Goal: Information Seeking & Learning: Learn about a topic

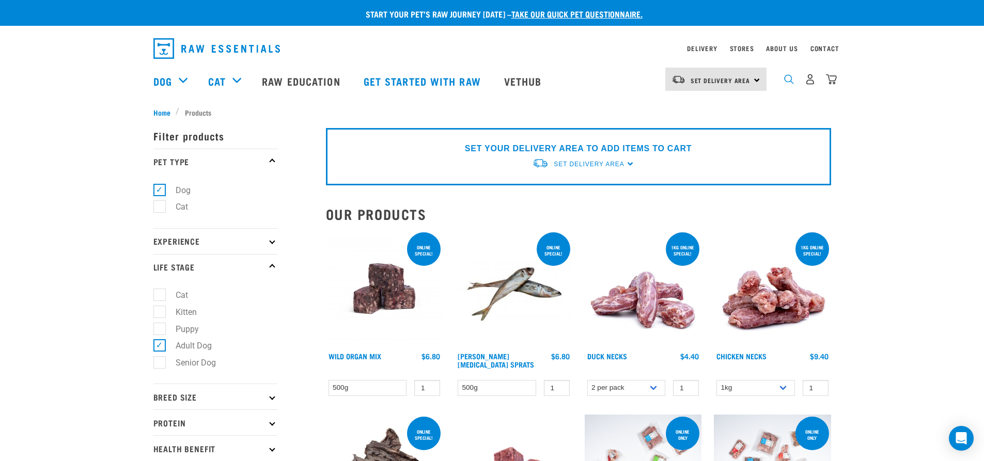
click at [790, 83] on img "dropdown navigation" at bounding box center [789, 79] width 10 height 10
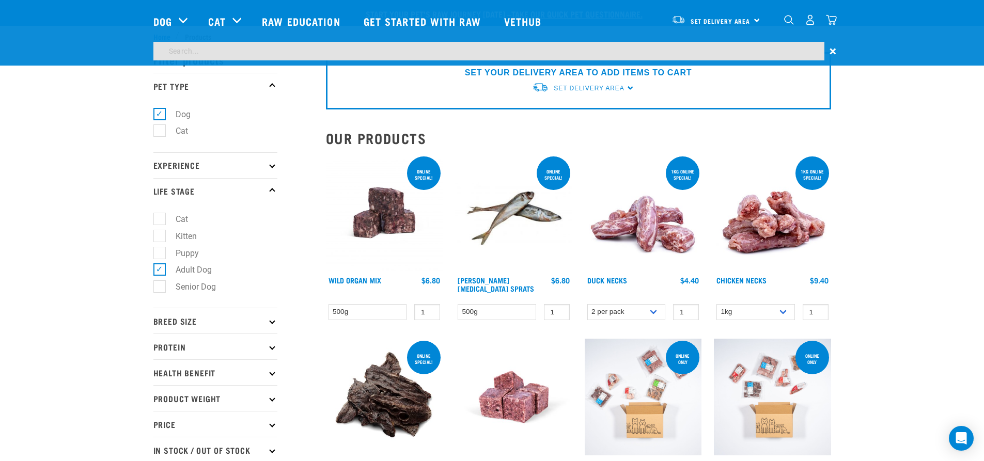
scroll to position [403, 0]
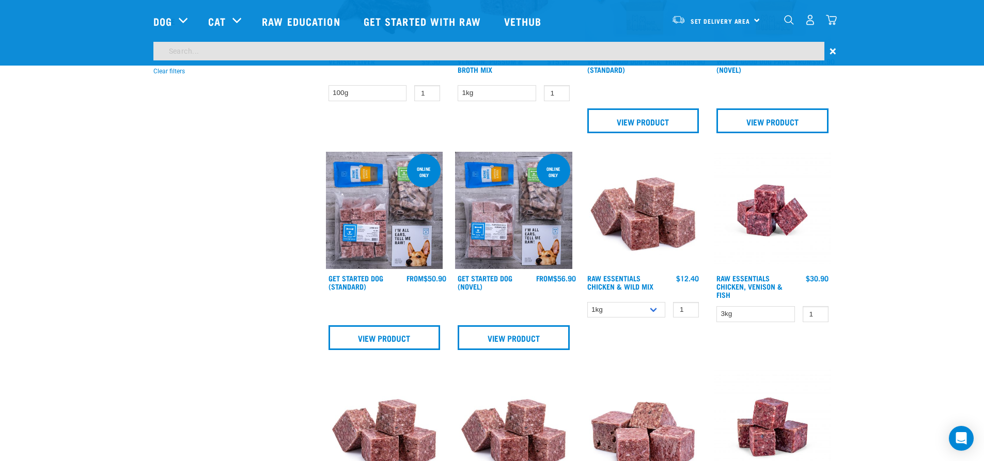
click at [234, 46] on input "search" at bounding box center [488, 51] width 671 height 19
type input "bone broth"
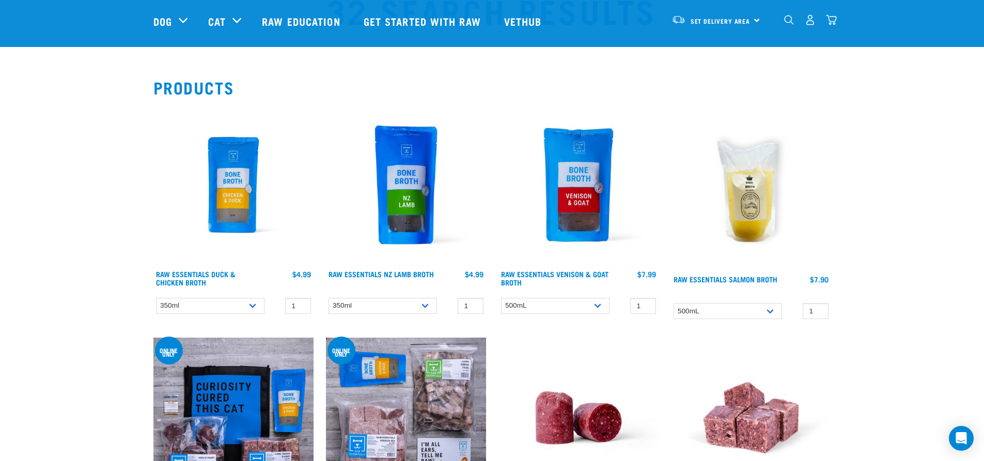
scroll to position [52, 0]
click at [231, 211] on img at bounding box center [233, 185] width 160 height 160
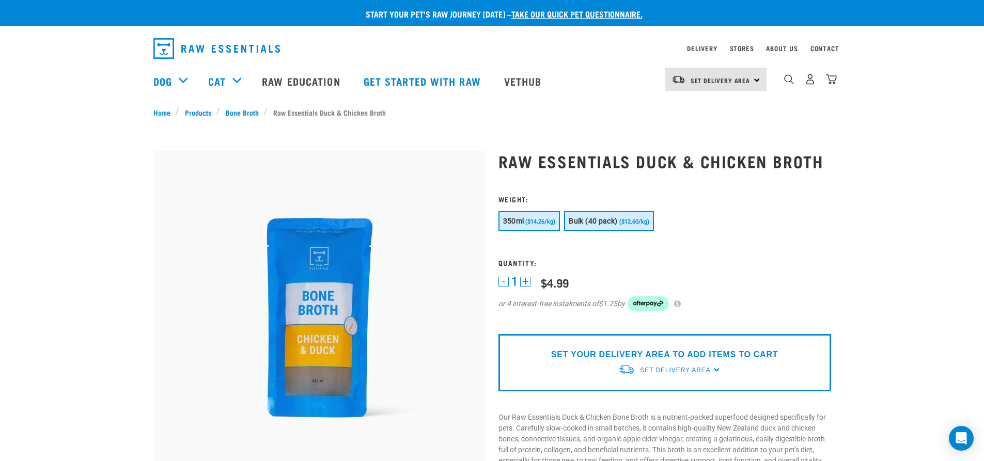
click at [609, 225] on span "Bulk (40 pack)" at bounding box center [593, 221] width 49 height 8
click at [535, 223] on span "($14.26/kg)" at bounding box center [540, 222] width 30 height 7
click at [537, 220] on span "($14.26/kg)" at bounding box center [540, 222] width 30 height 7
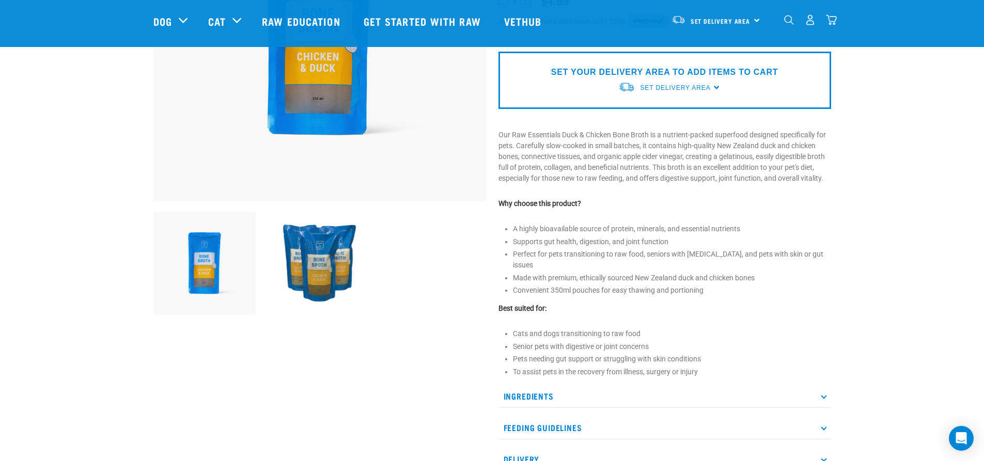
scroll to position [258, 0]
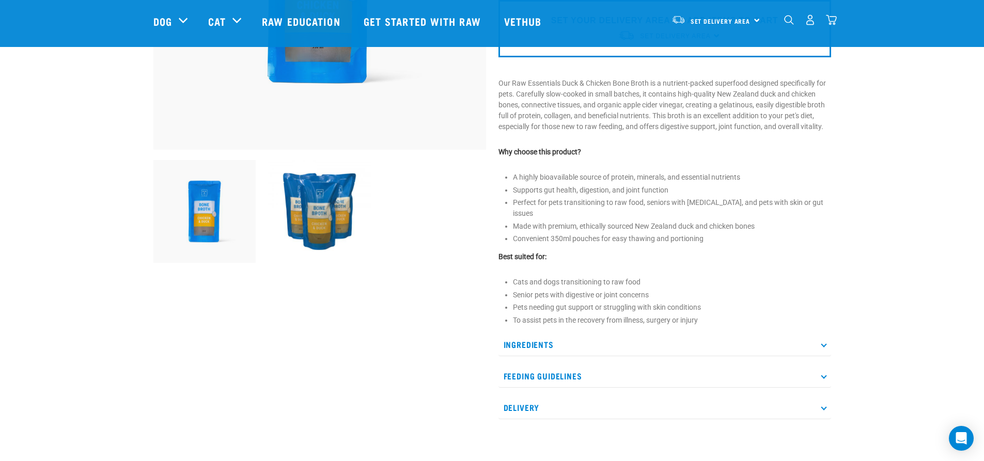
click at [822, 336] on p "Ingredients" at bounding box center [665, 344] width 333 height 23
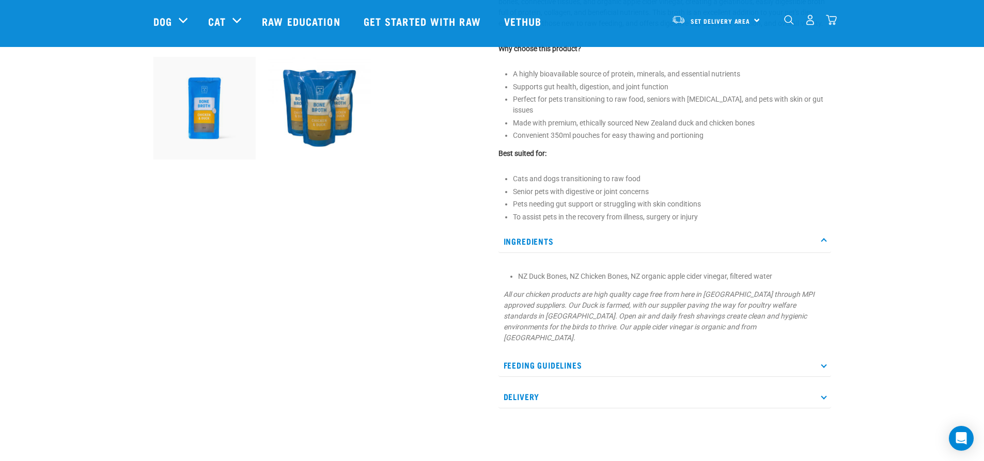
scroll to position [0, 0]
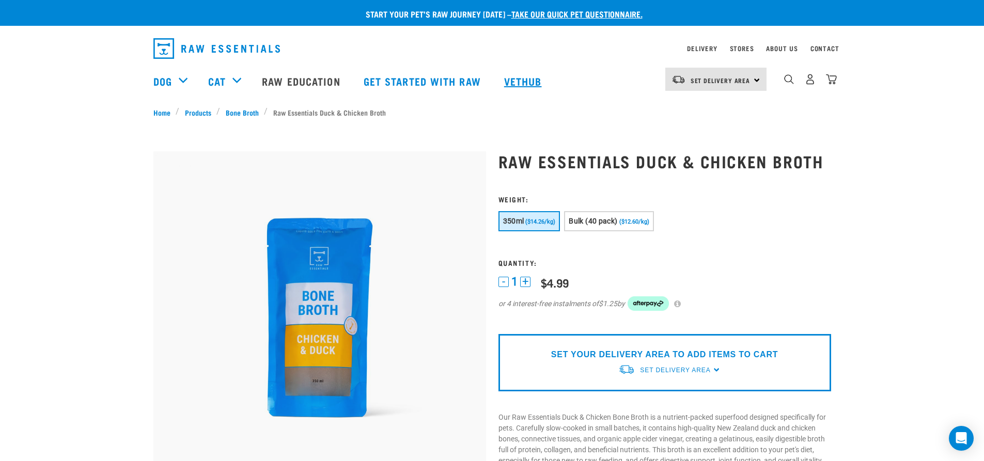
click at [531, 84] on link "Vethub" at bounding box center [524, 80] width 61 height 41
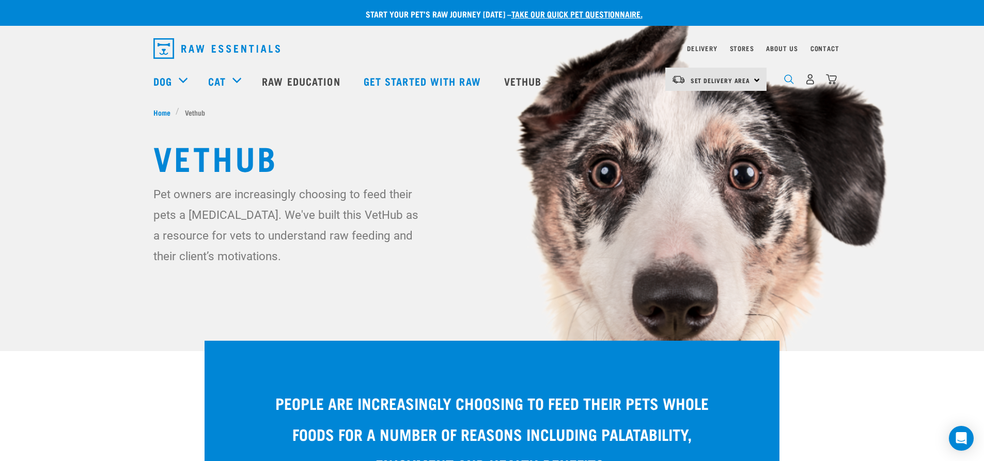
click at [786, 82] on img "dropdown navigation" at bounding box center [789, 79] width 10 height 10
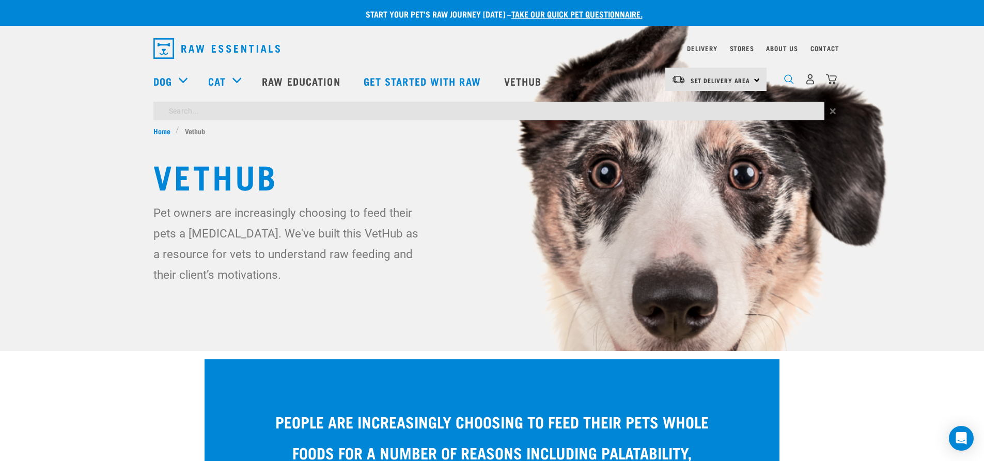
click at [789, 81] on img "dropdown navigation" at bounding box center [789, 79] width 10 height 10
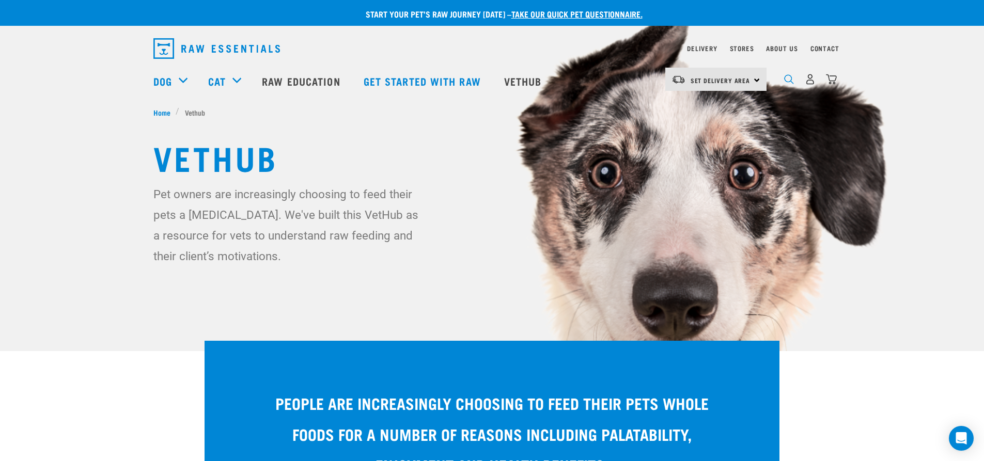
click at [790, 83] on img "dropdown navigation" at bounding box center [789, 79] width 10 height 10
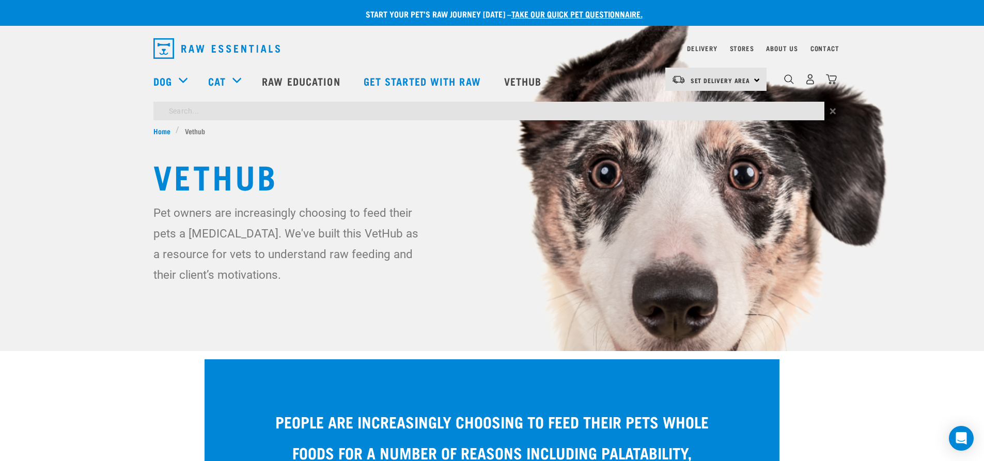
click at [311, 115] on input "search" at bounding box center [488, 111] width 671 height 19
type input "boneless meat"
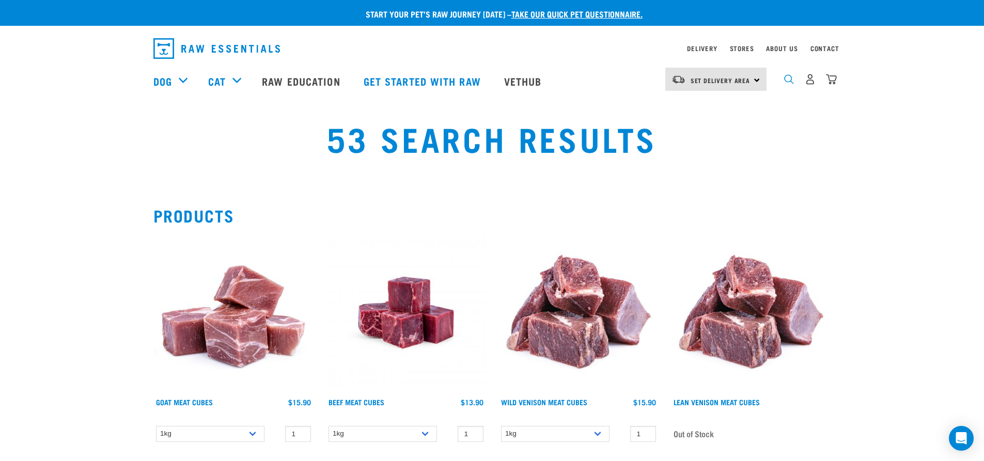
click at [790, 81] on img "dropdown navigation" at bounding box center [789, 79] width 10 height 10
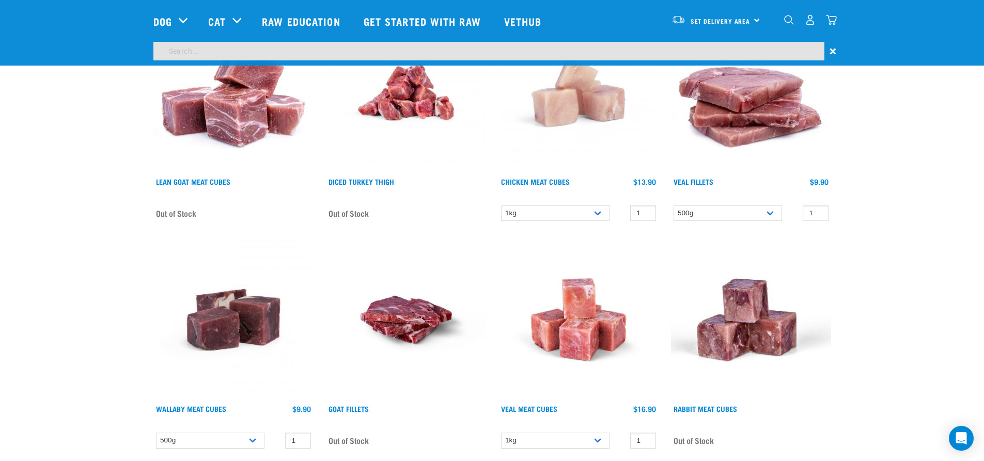
scroll to position [403, 0]
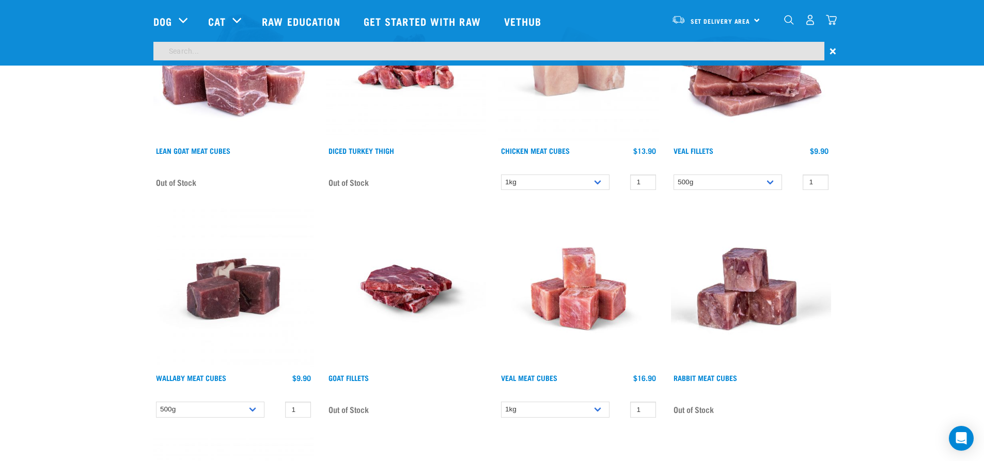
click at [221, 48] on input "search" at bounding box center [488, 51] width 671 height 19
type input "bone in minces"
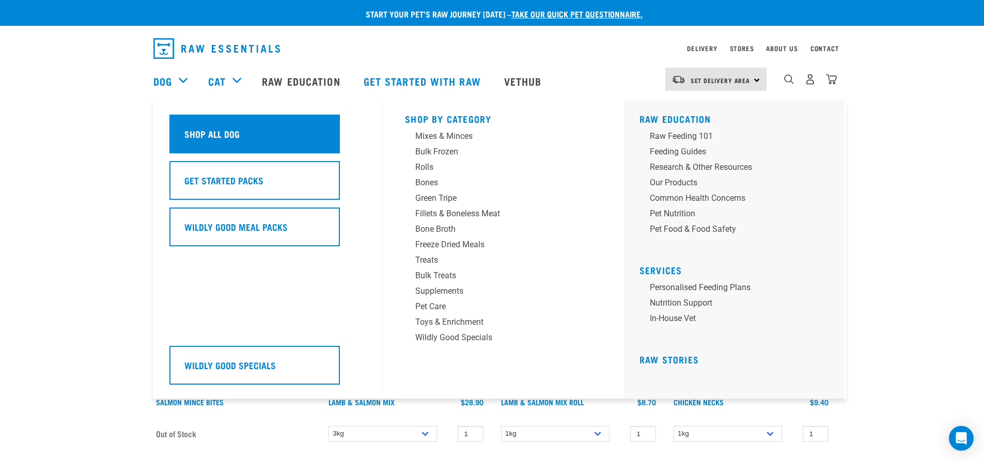
click at [183, 127] on div "Shop All Dog" at bounding box center [254, 134] width 170 height 39
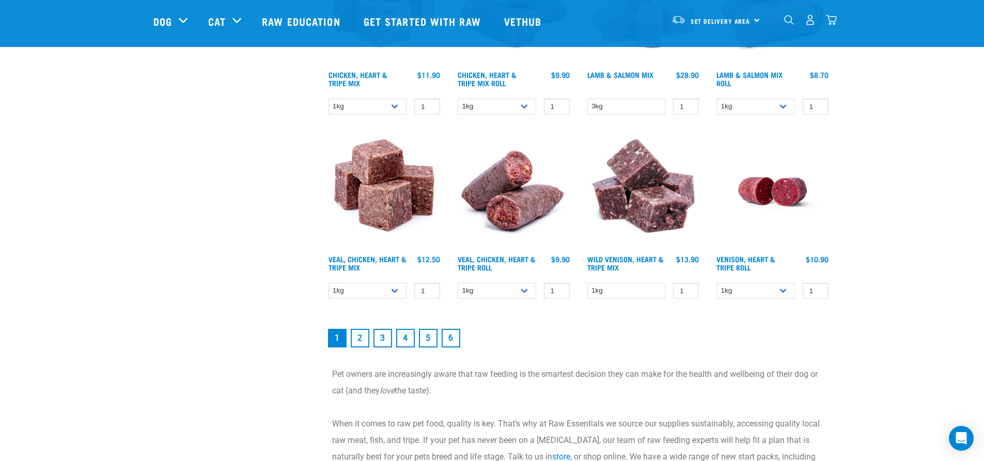
scroll to position [1395, 0]
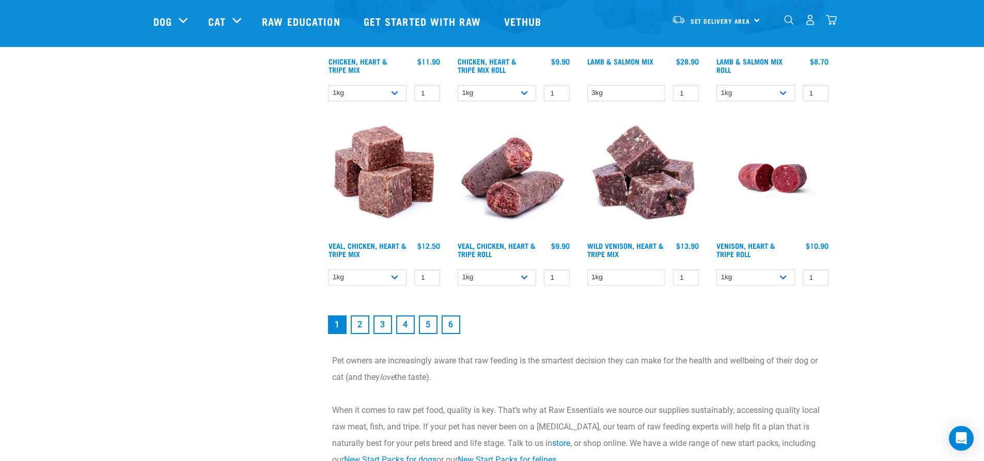
click at [361, 324] on link "2" at bounding box center [360, 325] width 19 height 19
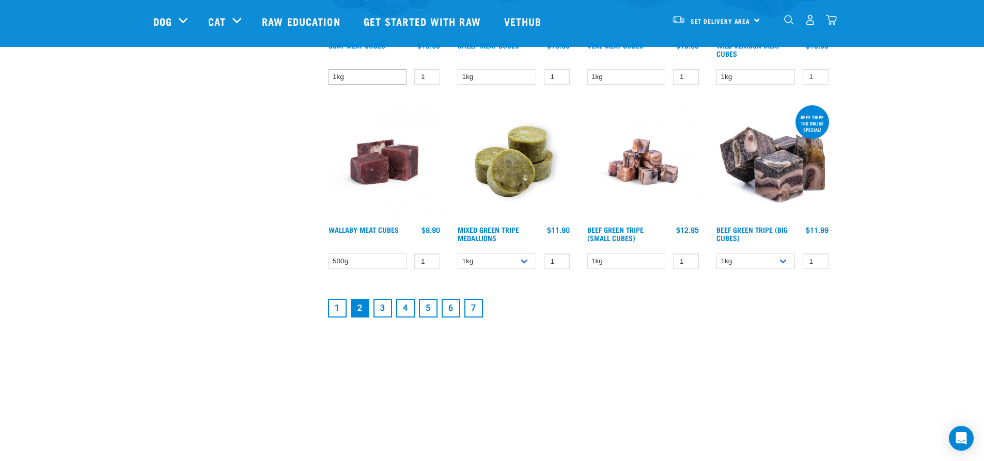
scroll to position [1343, 0]
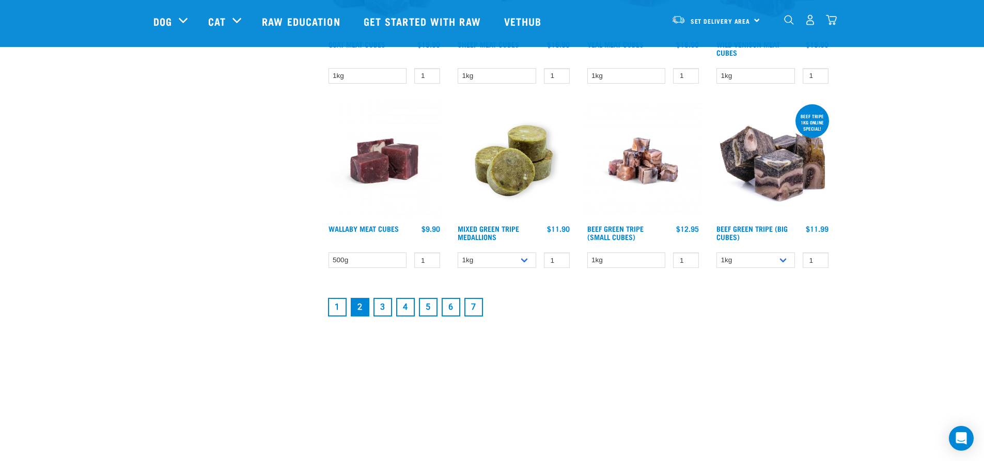
click at [381, 310] on link "3" at bounding box center [382, 307] width 19 height 19
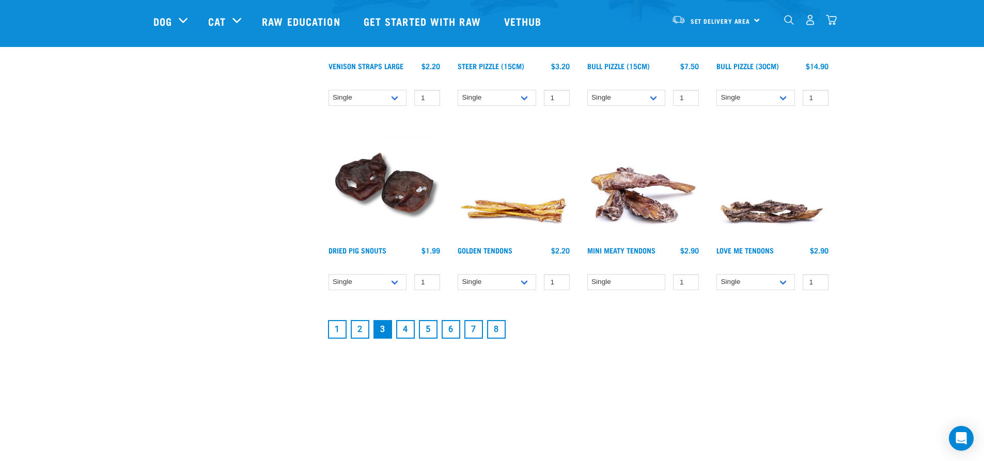
scroll to position [1343, 0]
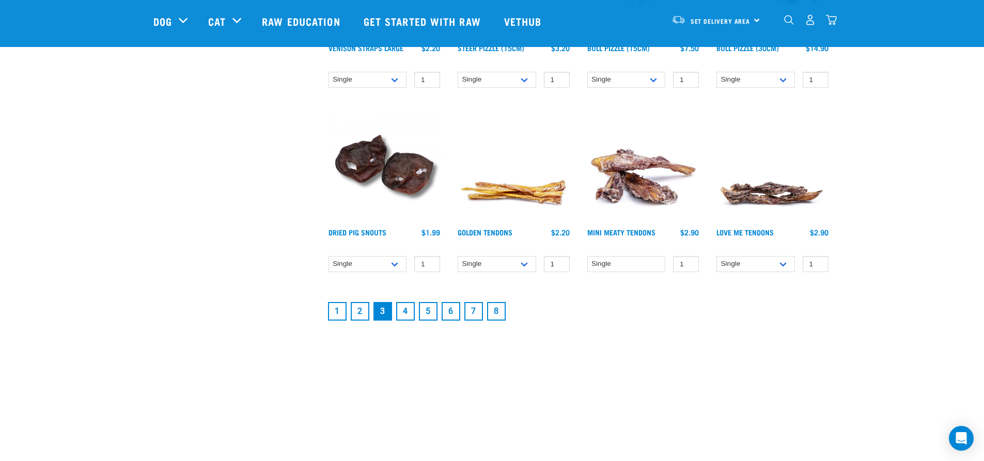
click at [406, 312] on link "4" at bounding box center [405, 311] width 19 height 19
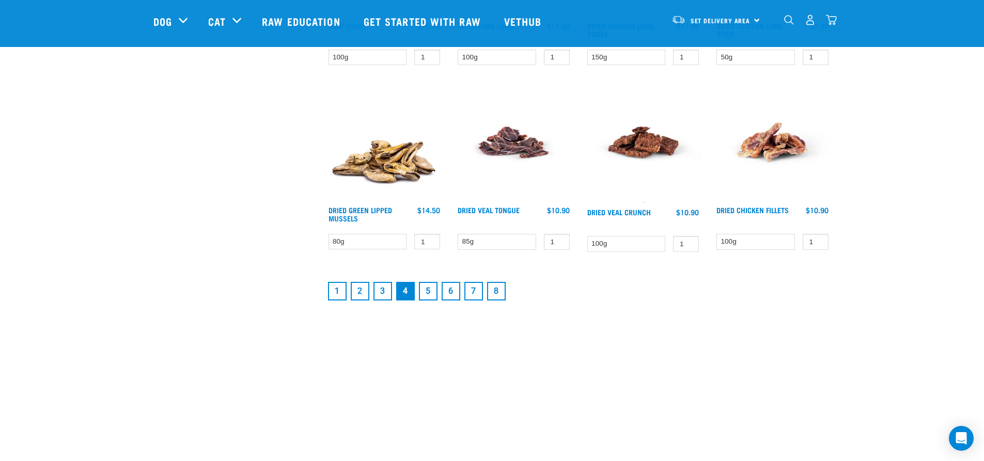
scroll to position [1395, 0]
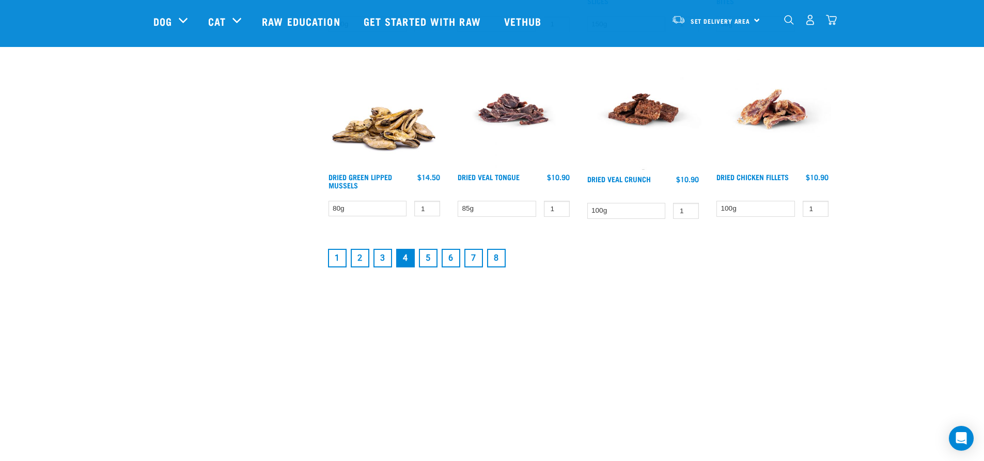
click at [429, 260] on link "5" at bounding box center [428, 258] width 19 height 19
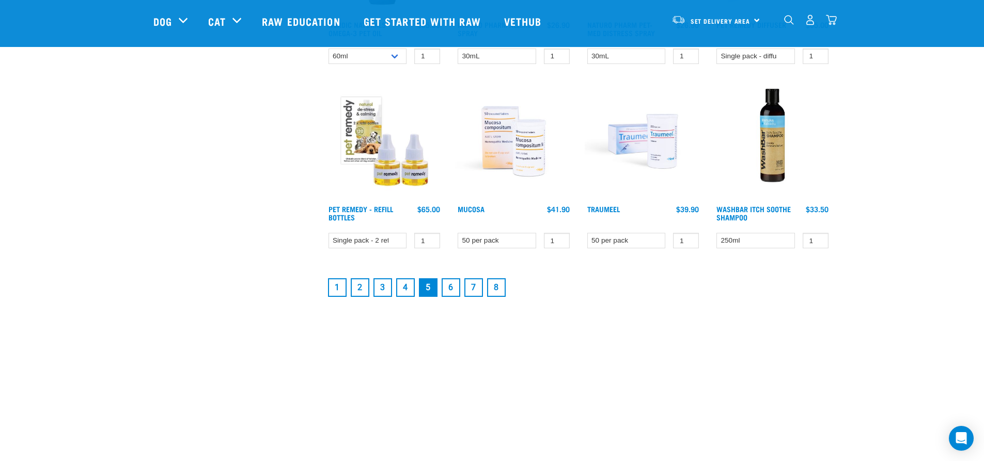
scroll to position [1446, 0]
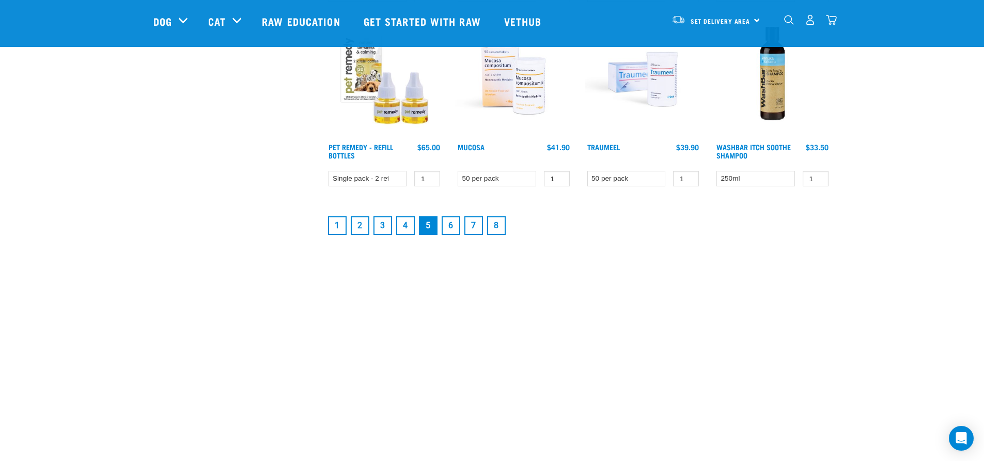
click at [452, 228] on link "6" at bounding box center [451, 225] width 19 height 19
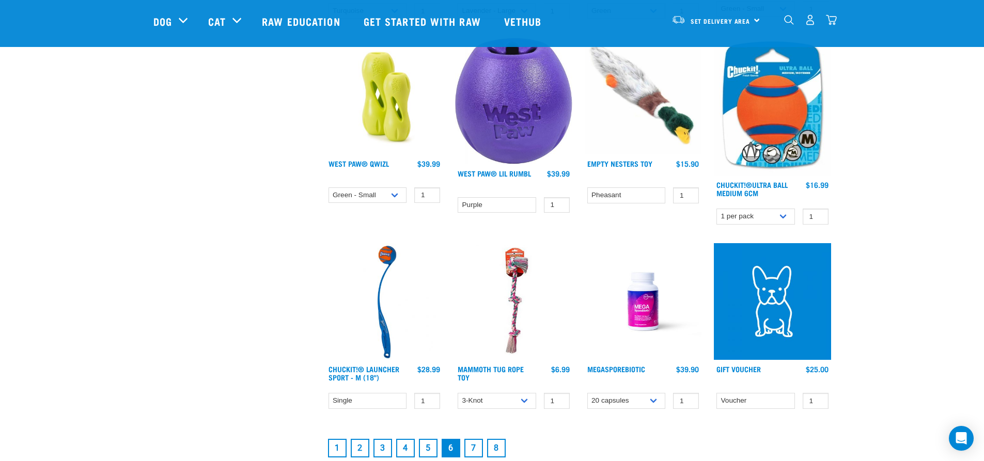
scroll to position [1291, 0]
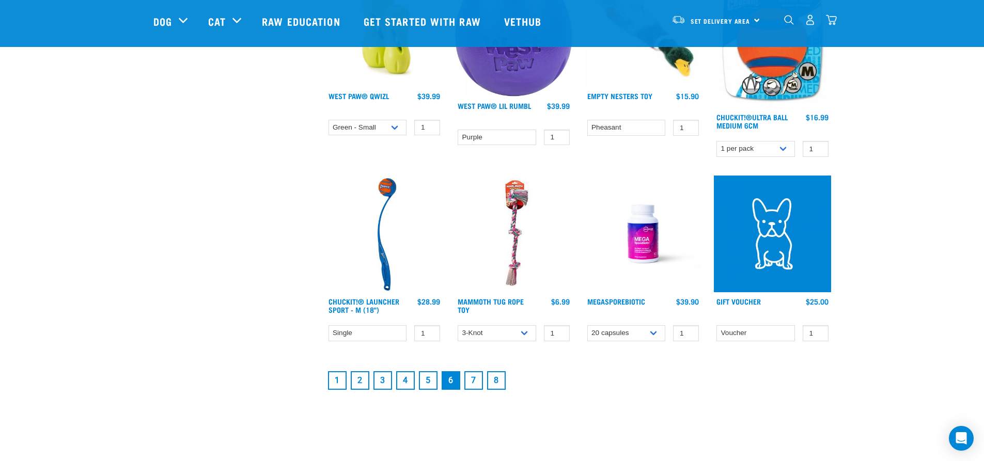
click at [472, 380] on link "7" at bounding box center [473, 380] width 19 height 19
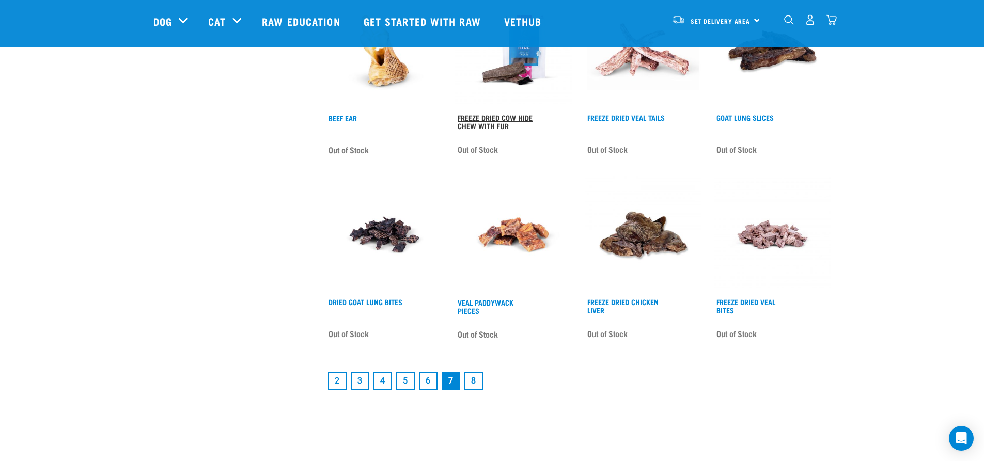
scroll to position [1291, 0]
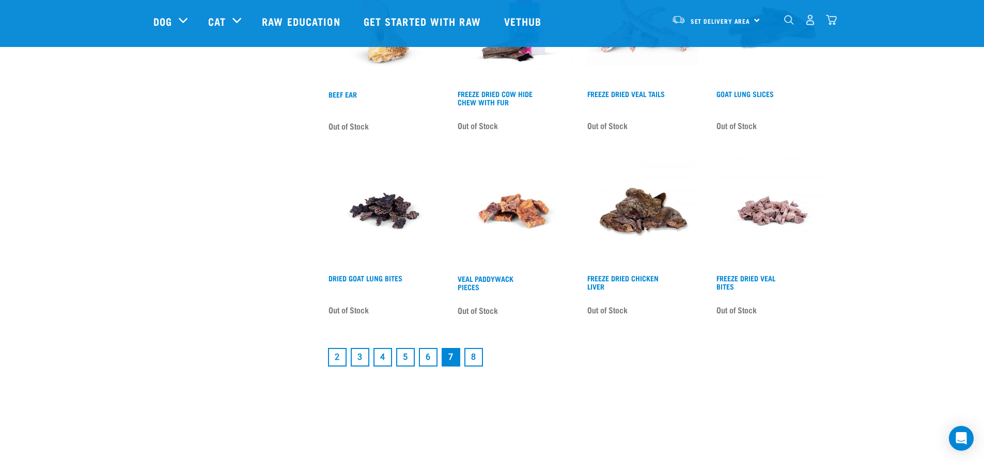
click at [476, 355] on link "8" at bounding box center [473, 357] width 19 height 19
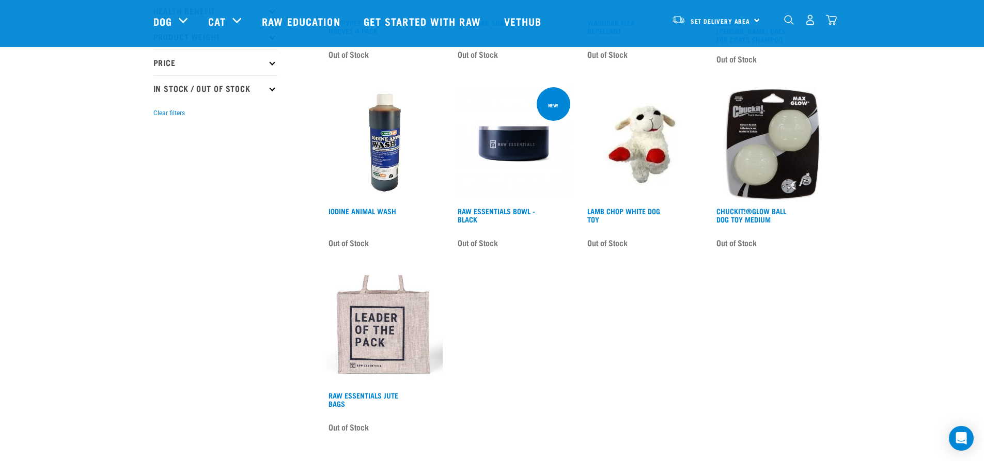
scroll to position [258, 0]
